Goal: Obtain resource: Obtain resource

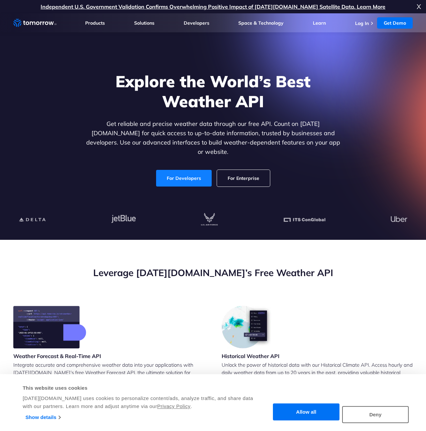
click at [191, 174] on link "For Developers" at bounding box center [184, 178] width 56 height 17
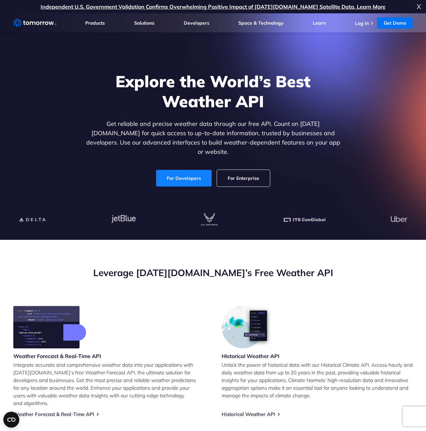
click at [191, 174] on link "For Developers" at bounding box center [184, 178] width 56 height 17
click at [418, 5] on span "X" at bounding box center [419, 6] width 4 height 13
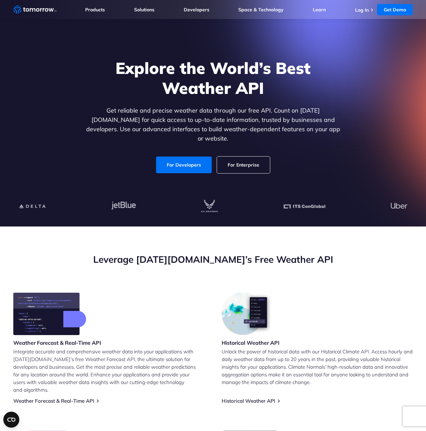
click at [370, 9] on li "Log In" at bounding box center [365, 9] width 20 height 7
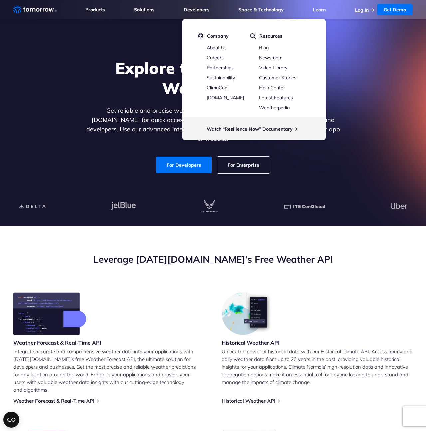
click at [366, 12] on link "Log In" at bounding box center [362, 10] width 14 height 6
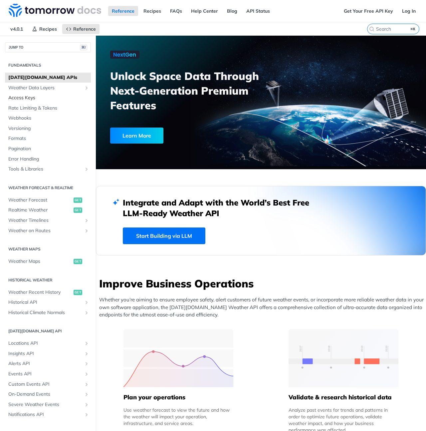
click at [29, 98] on span "Access Keys" at bounding box center [48, 98] width 81 height 7
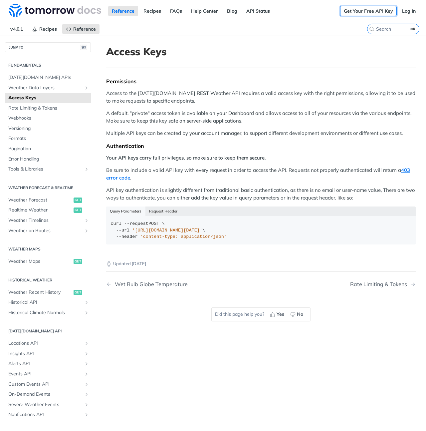
click at [357, 11] on link "Get Your Free API Key" at bounding box center [368, 11] width 57 height 10
